Goal: Task Accomplishment & Management: Manage account settings

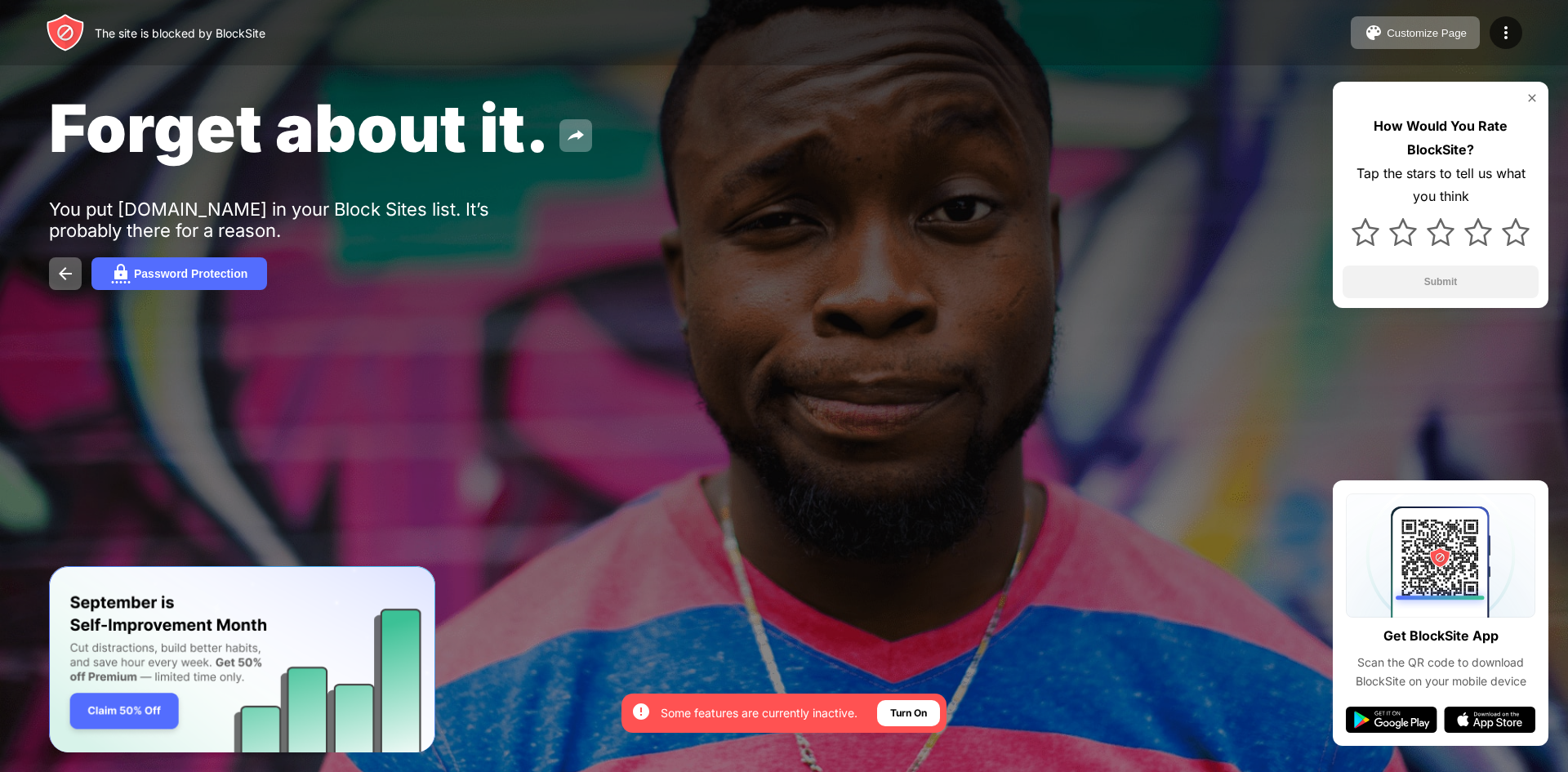
drag, startPoint x: 1087, startPoint y: 229, endPoint x: 1091, endPoint y: 222, distance: 8.1
click at [1087, 230] on div "Forget about it. You put reddit.com in your Block Sites list. It’s probably the…" at bounding box center [784, 189] width 1568 height 378
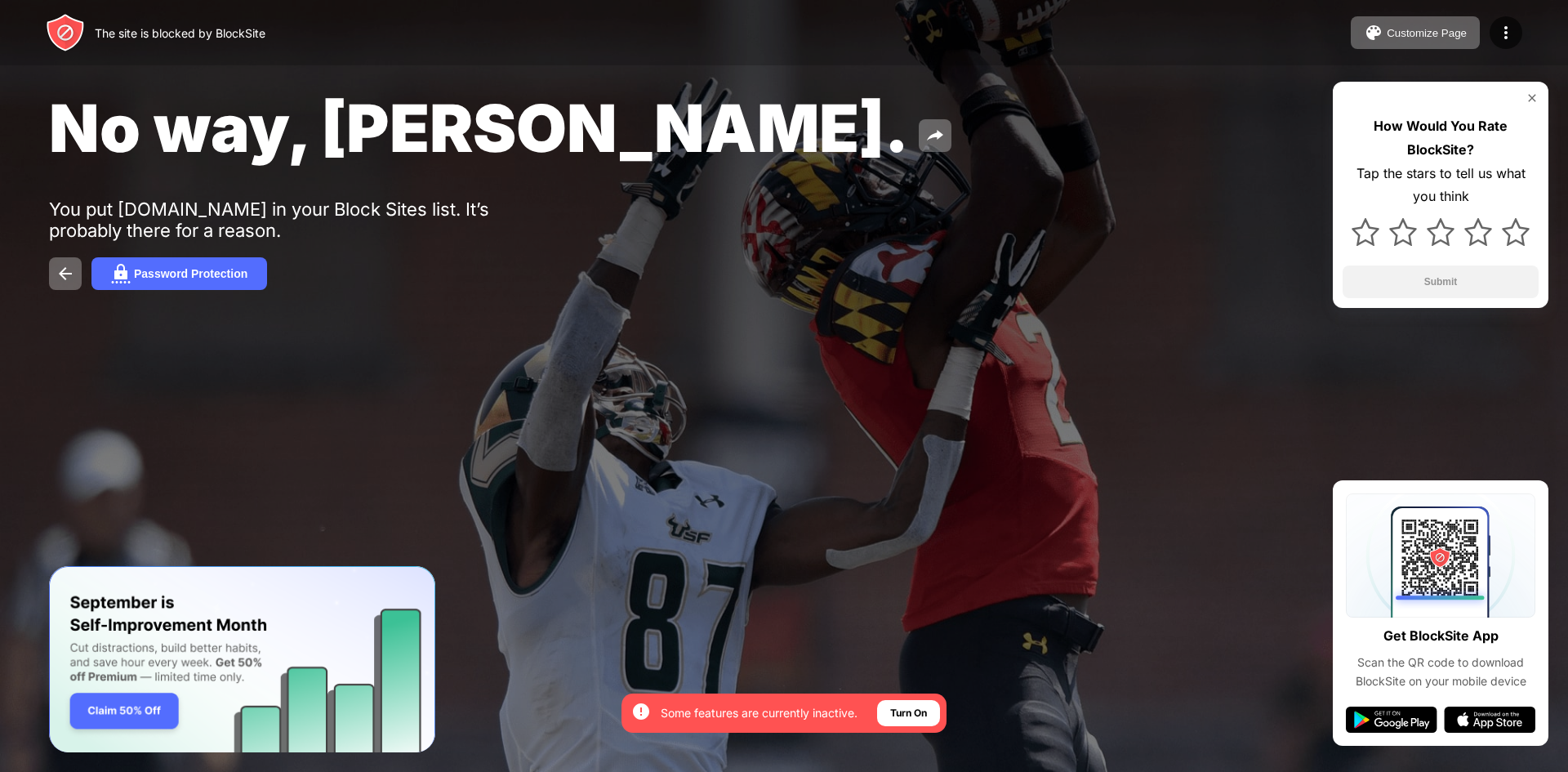
click at [1073, 130] on div "No way, Jose." at bounding box center [637, 128] width 1176 height 79
click at [1138, 233] on div "No way, [PERSON_NAME]. You put [DOMAIN_NAME] in your Block Sites list. It’s pro…" at bounding box center [784, 189] width 1568 height 378
